Goal: Transaction & Acquisition: Purchase product/service

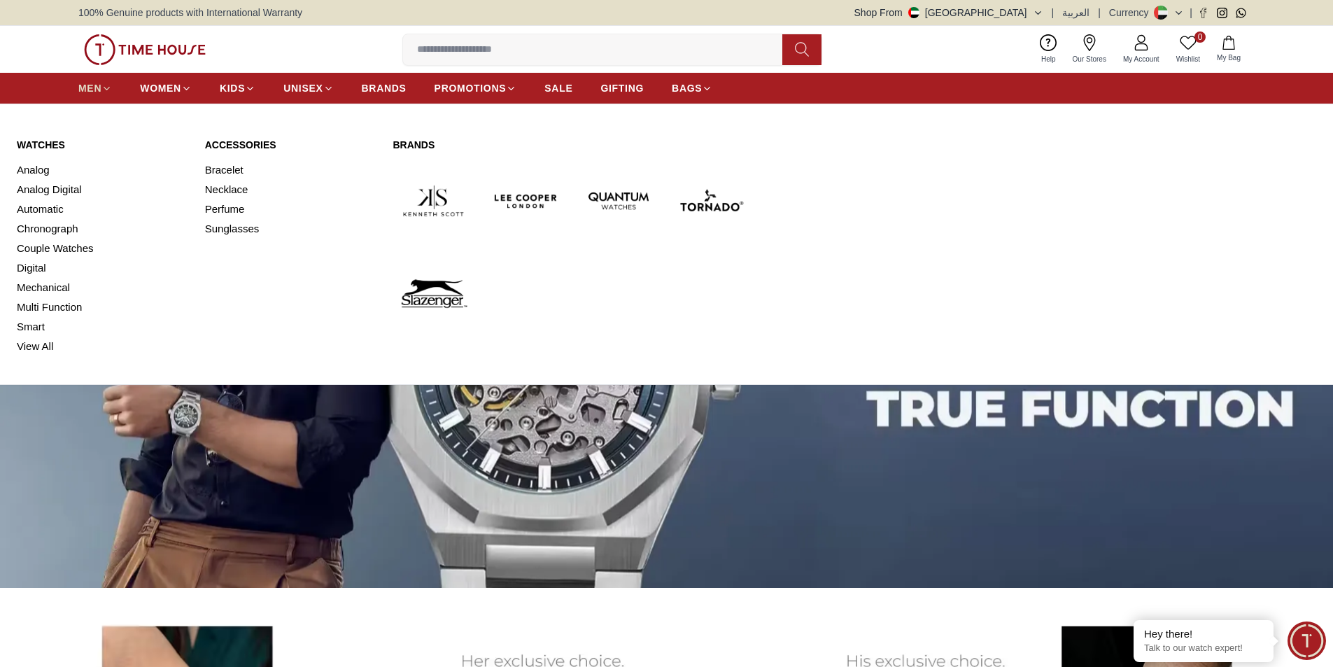
click at [108, 85] on icon at bounding box center [106, 88] width 10 height 10
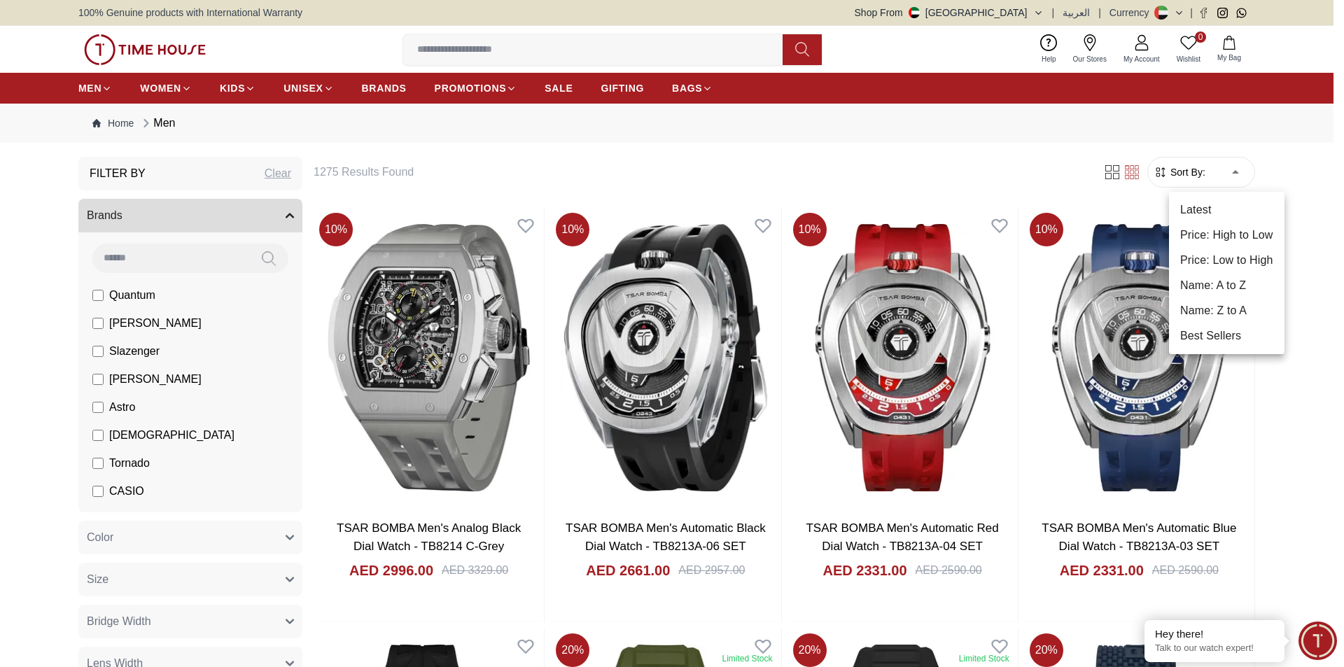
click at [1250, 231] on li "Price: High to Low" at bounding box center [1226, 235] width 115 height 25
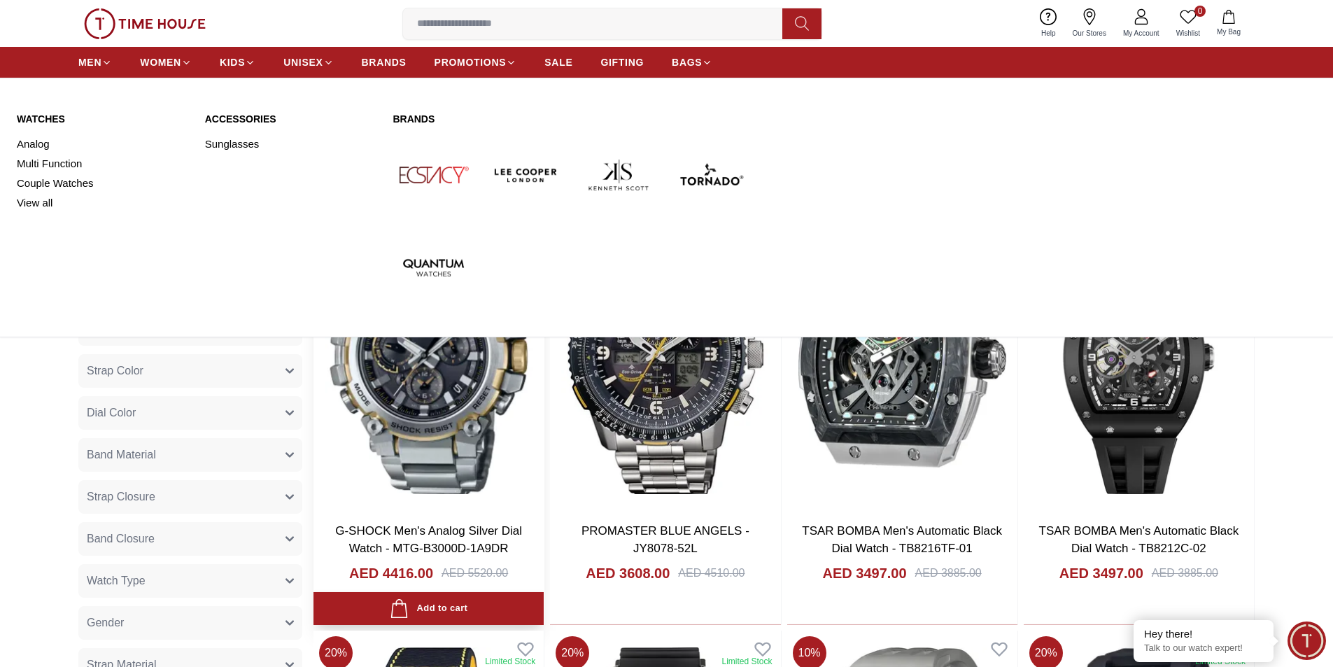
scroll to position [420, 0]
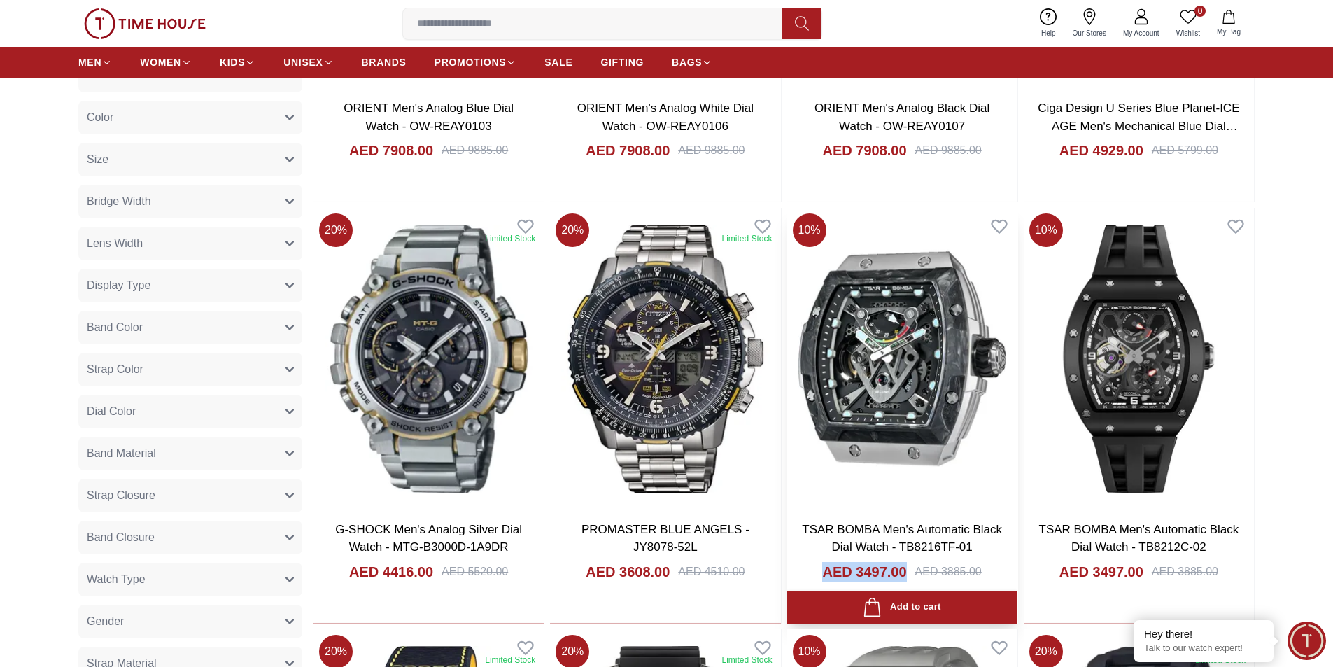
drag, startPoint x: 819, startPoint y: 567, endPoint x: 886, endPoint y: 568, distance: 67.2
click at [902, 575] on div "AED 3497.00 AED 3885.00" at bounding box center [902, 588] width 202 height 53
type input "******"
